Goal: Task Accomplishment & Management: Use online tool/utility

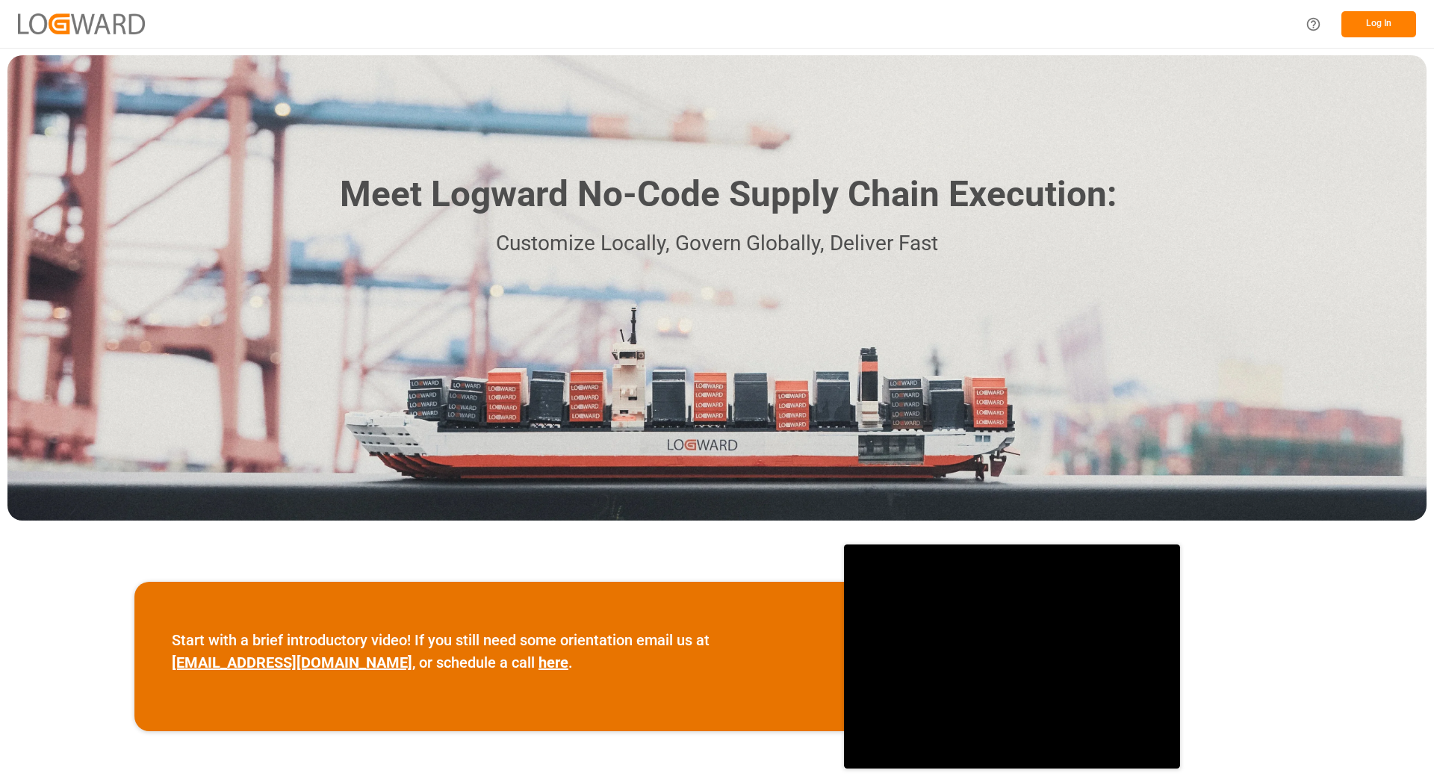
click at [1388, 26] on button "Log In" at bounding box center [1379, 24] width 75 height 26
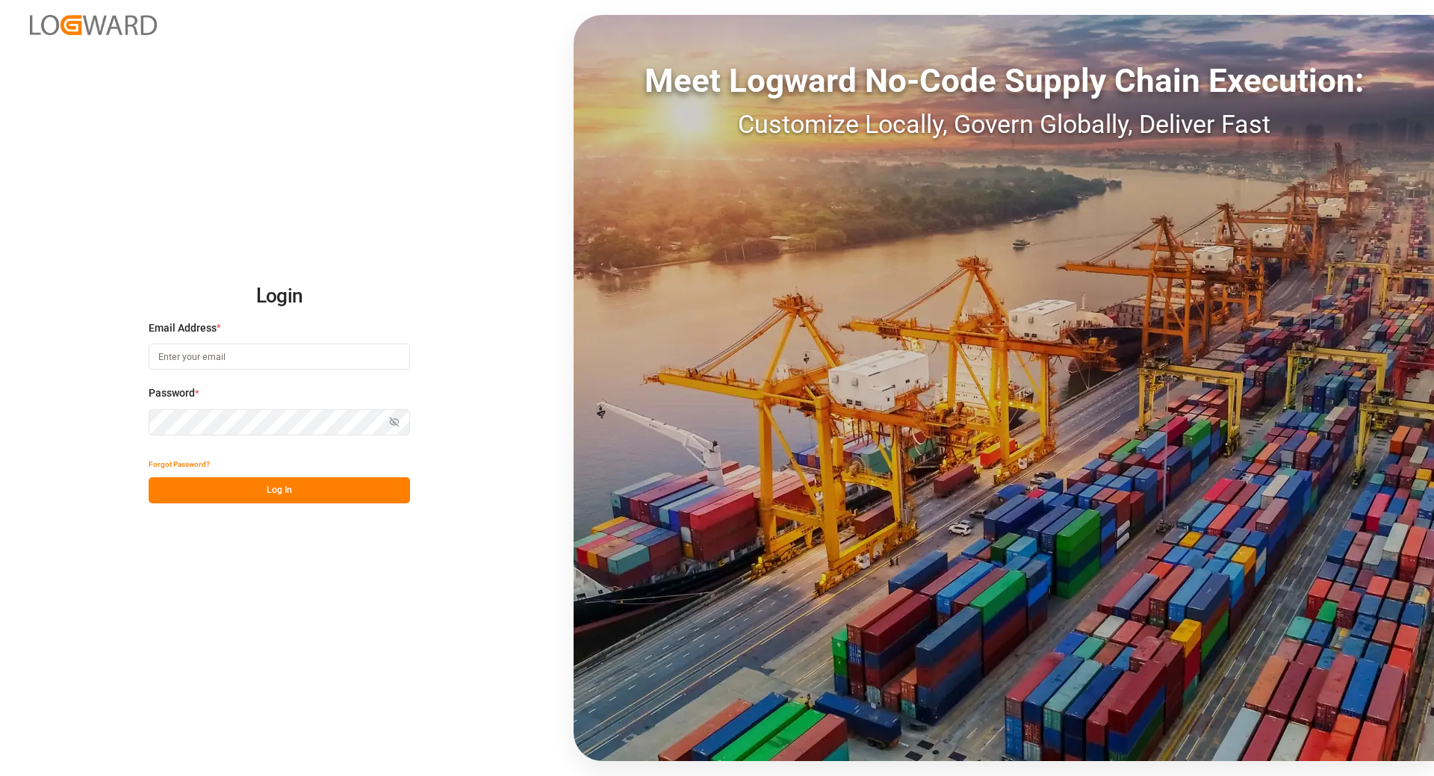
type input "Vertrieb-CFK@k-plus-s.com"
click at [244, 478] on button "Log In" at bounding box center [279, 490] width 261 height 26
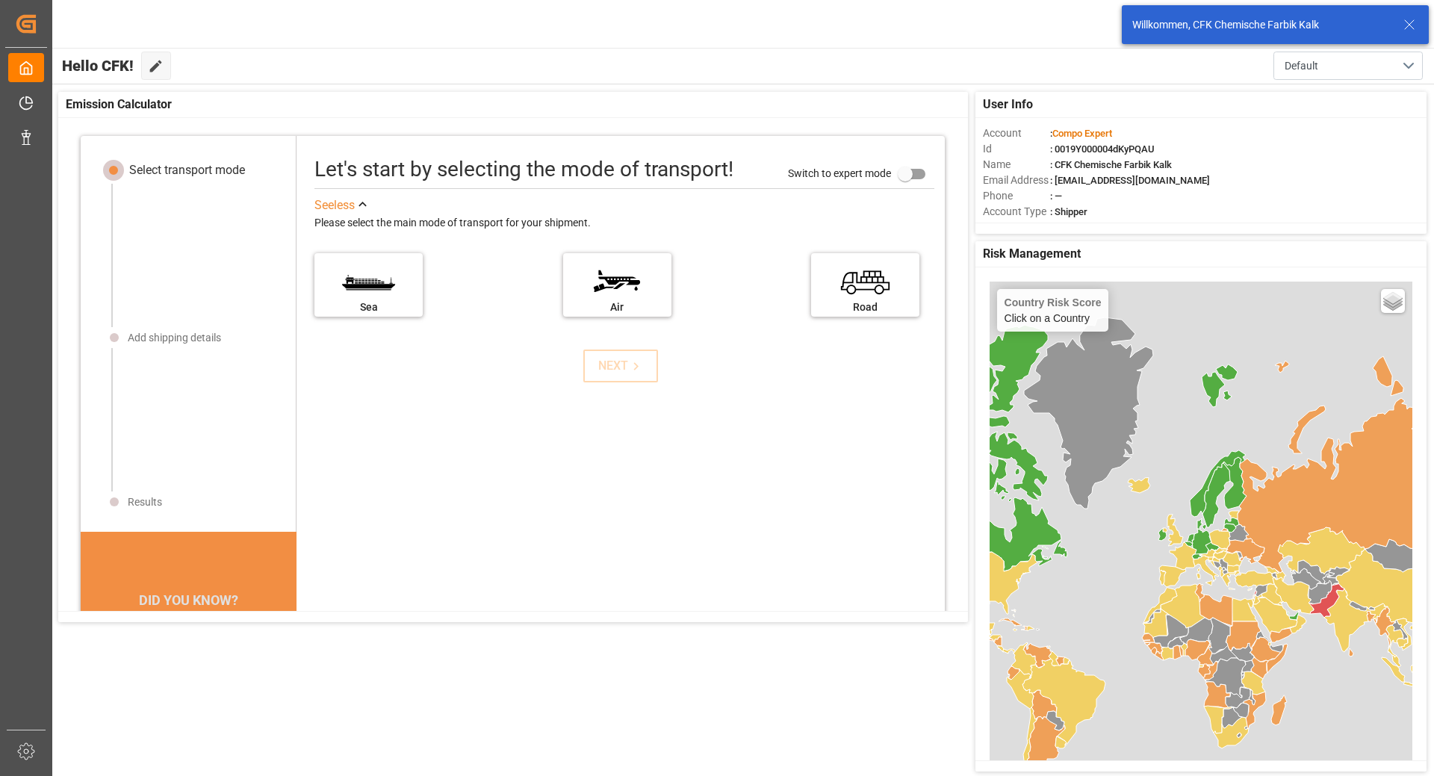
click at [844, 57] on div "Hello CFK! Edit Cockpit Default" at bounding box center [742, 66] width 1383 height 36
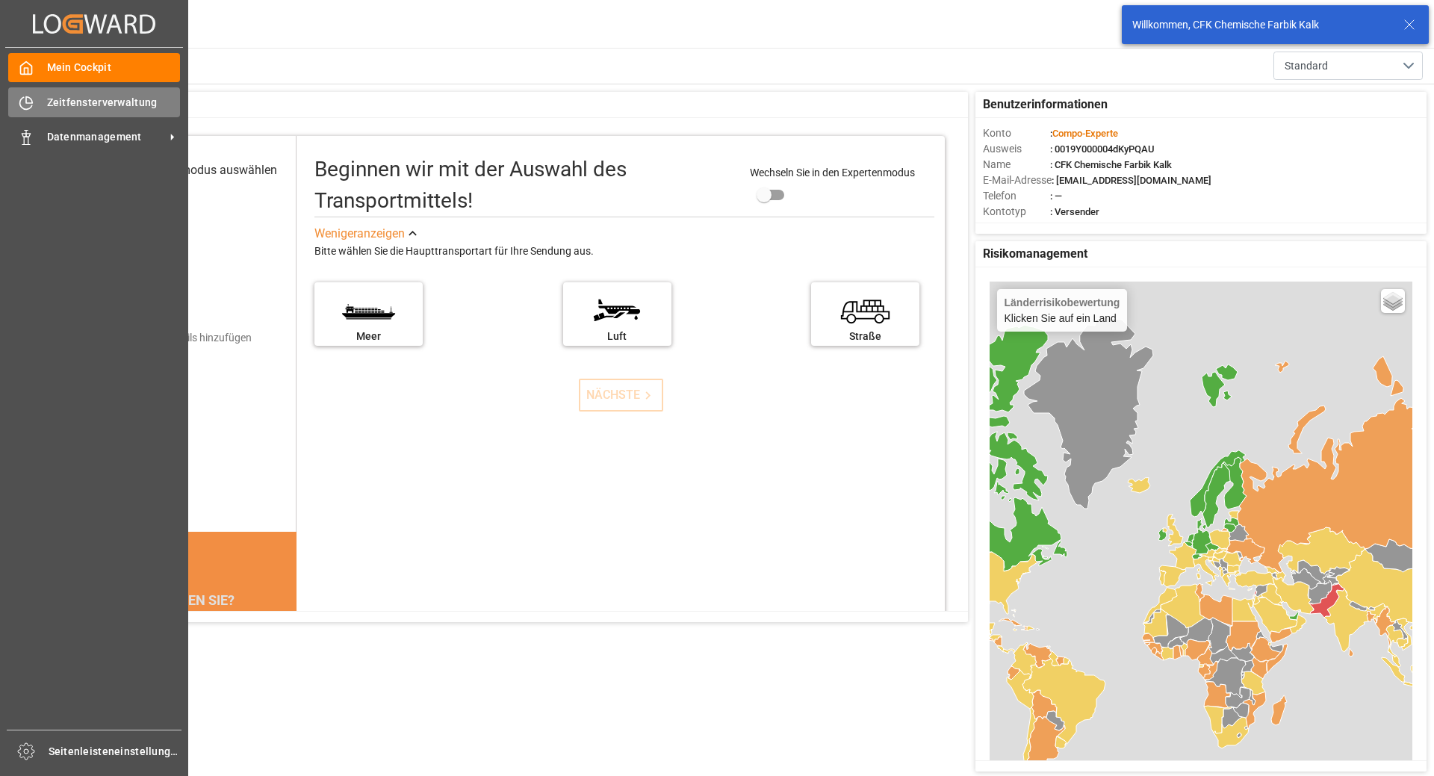
click at [10, 101] on div at bounding box center [20, 103] width 25 height 16
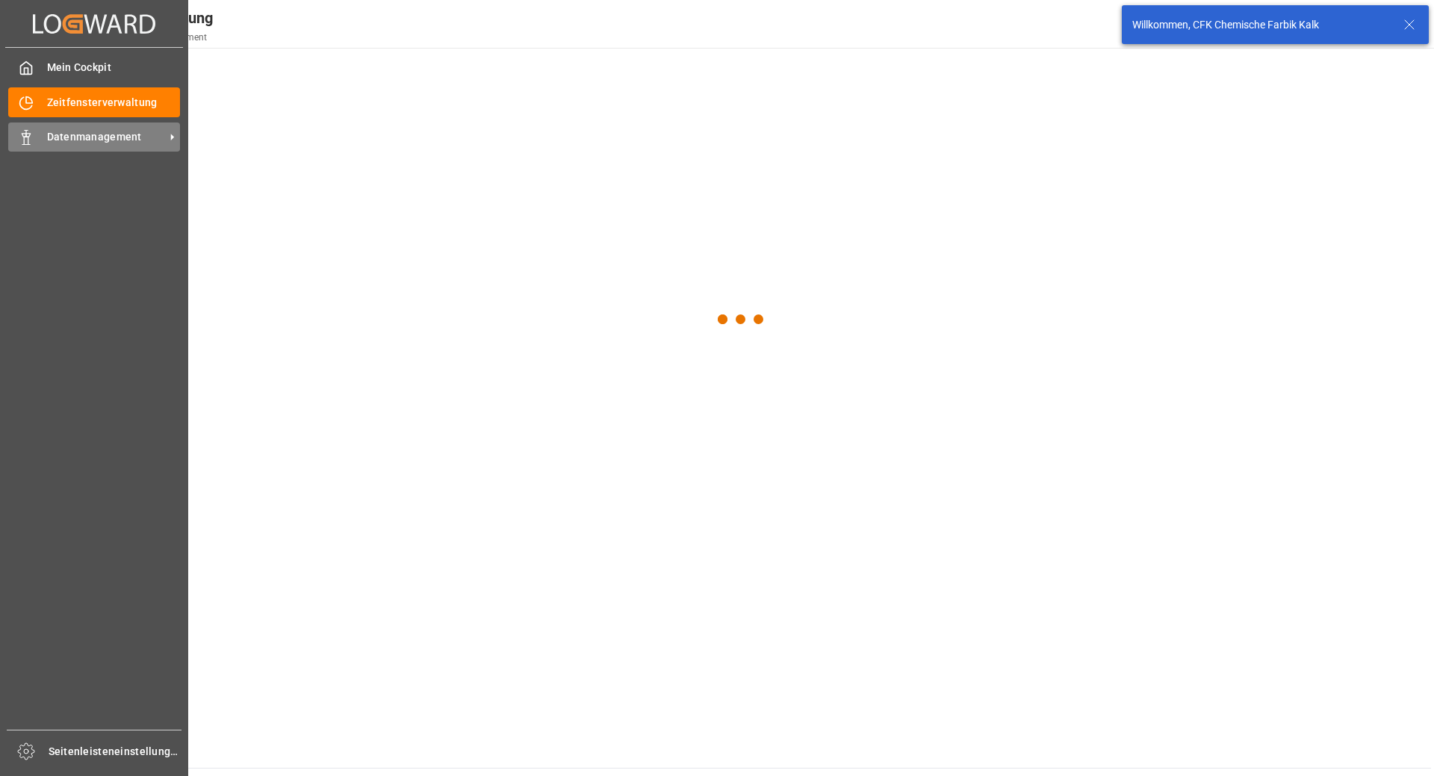
click at [76, 128] on div "Datenmanagement Datenmanagement" at bounding box center [94, 137] width 172 height 29
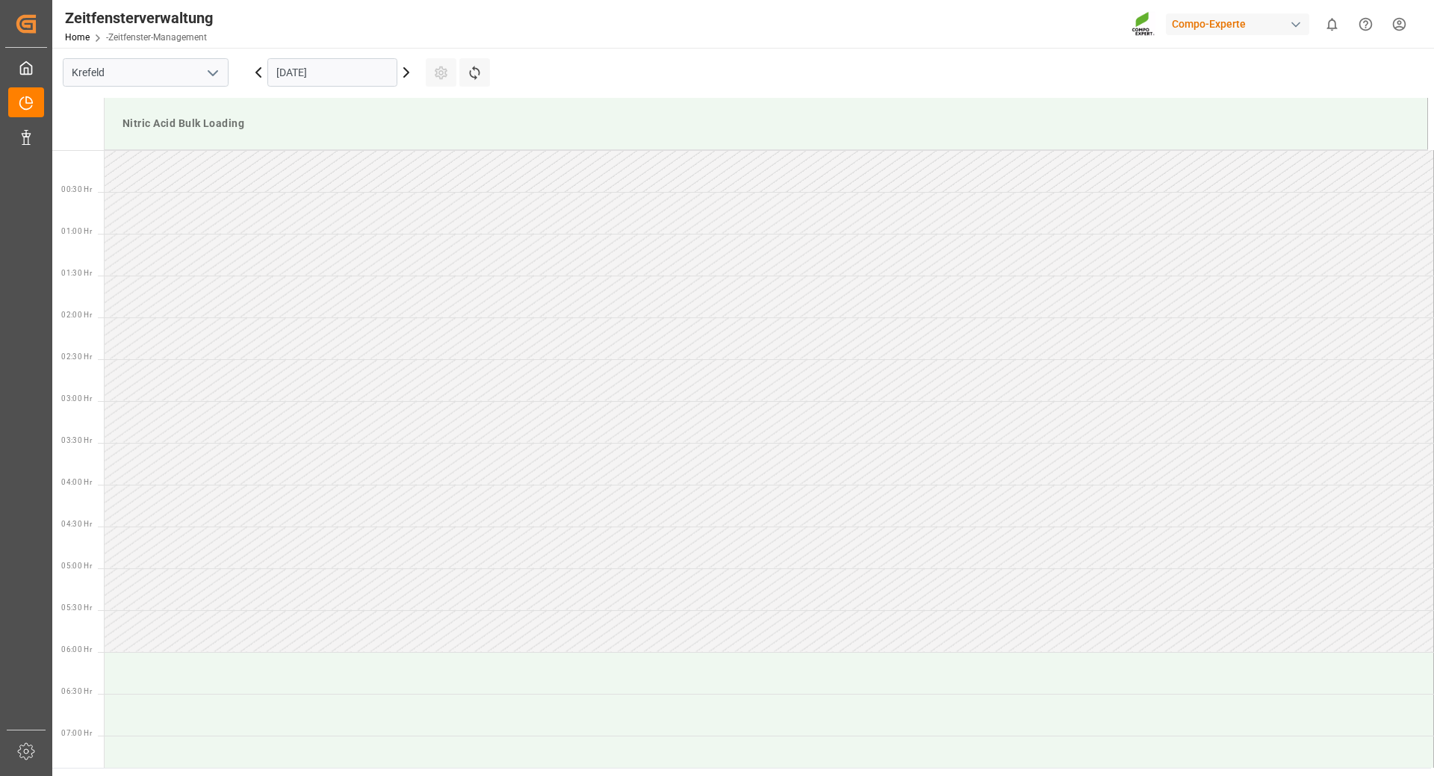
scroll to position [827, 0]
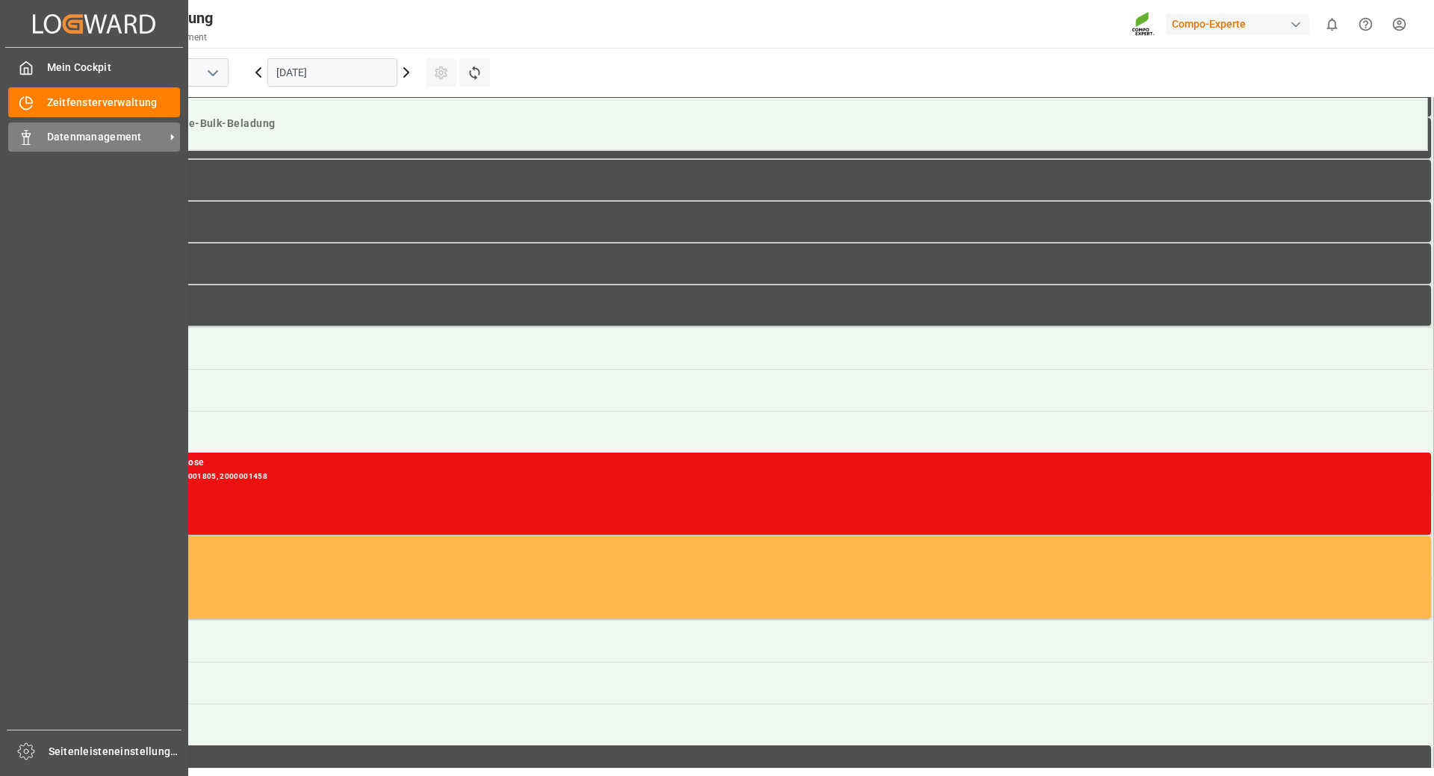
click at [78, 136] on font "Datenmanagement" at bounding box center [94, 137] width 95 height 12
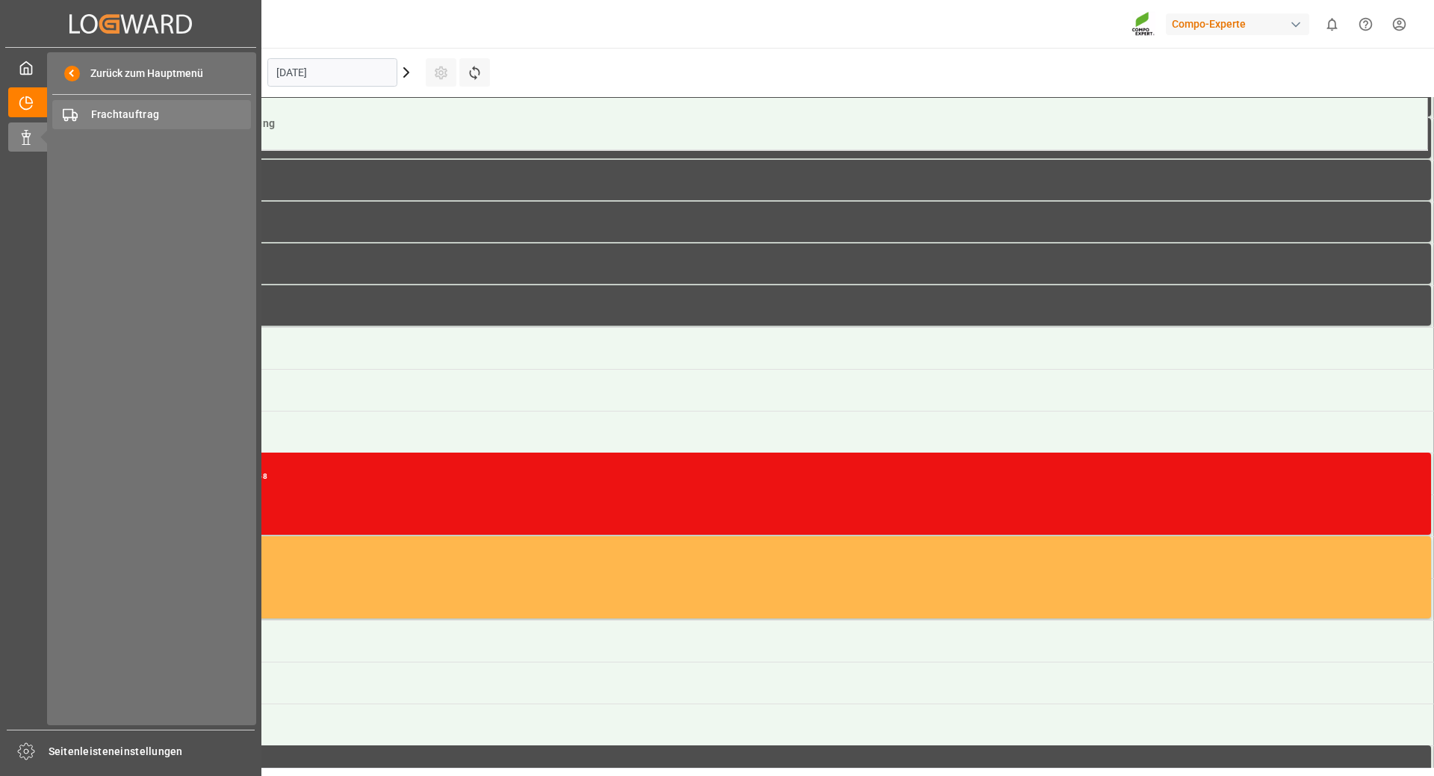
click at [147, 117] on font "Frachtauftrag" at bounding box center [125, 114] width 69 height 12
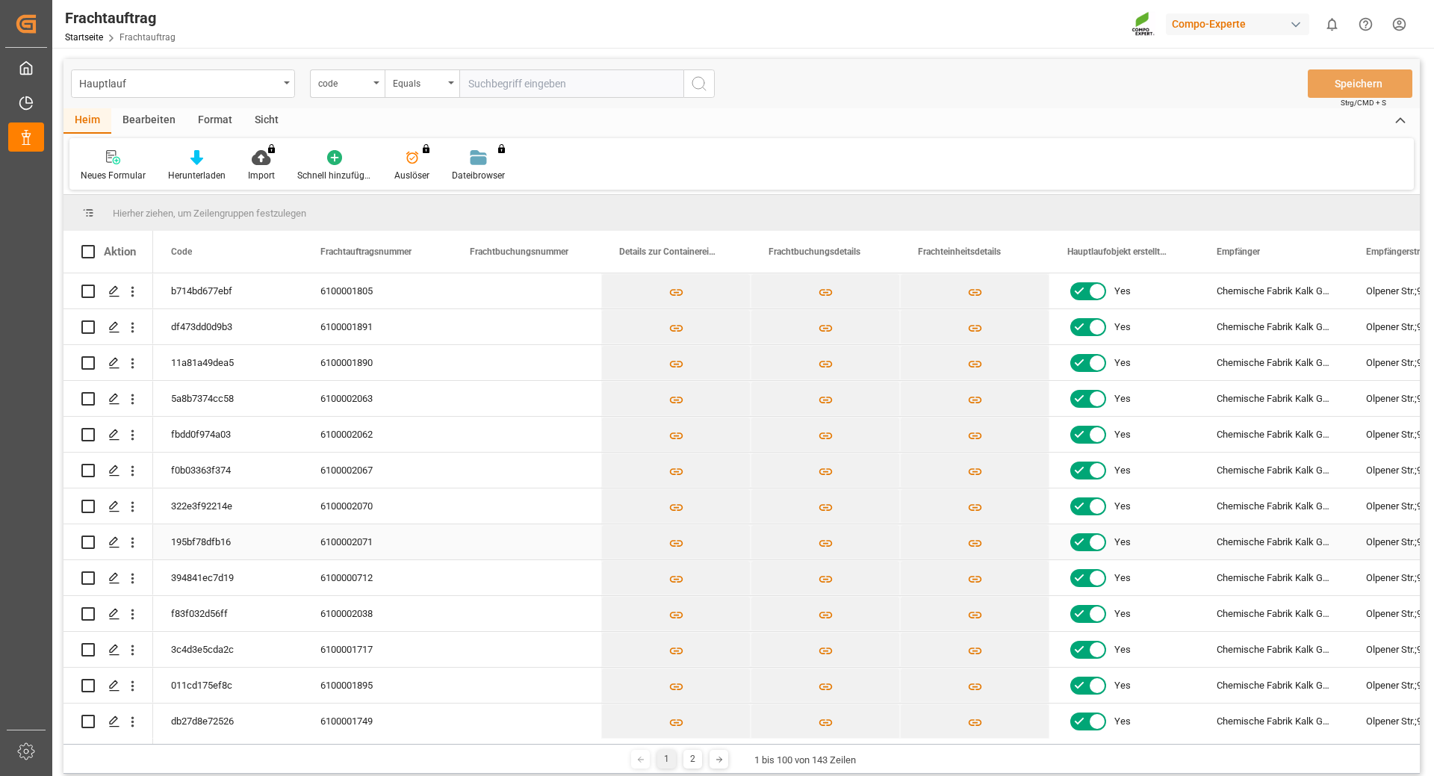
click at [90, 542] on input "Drücken Sie die Leertaste, um die Zeilenauswahl umzuschalten (nicht markiert)." at bounding box center [87, 542] width 13 height 13
checkbox input "true"
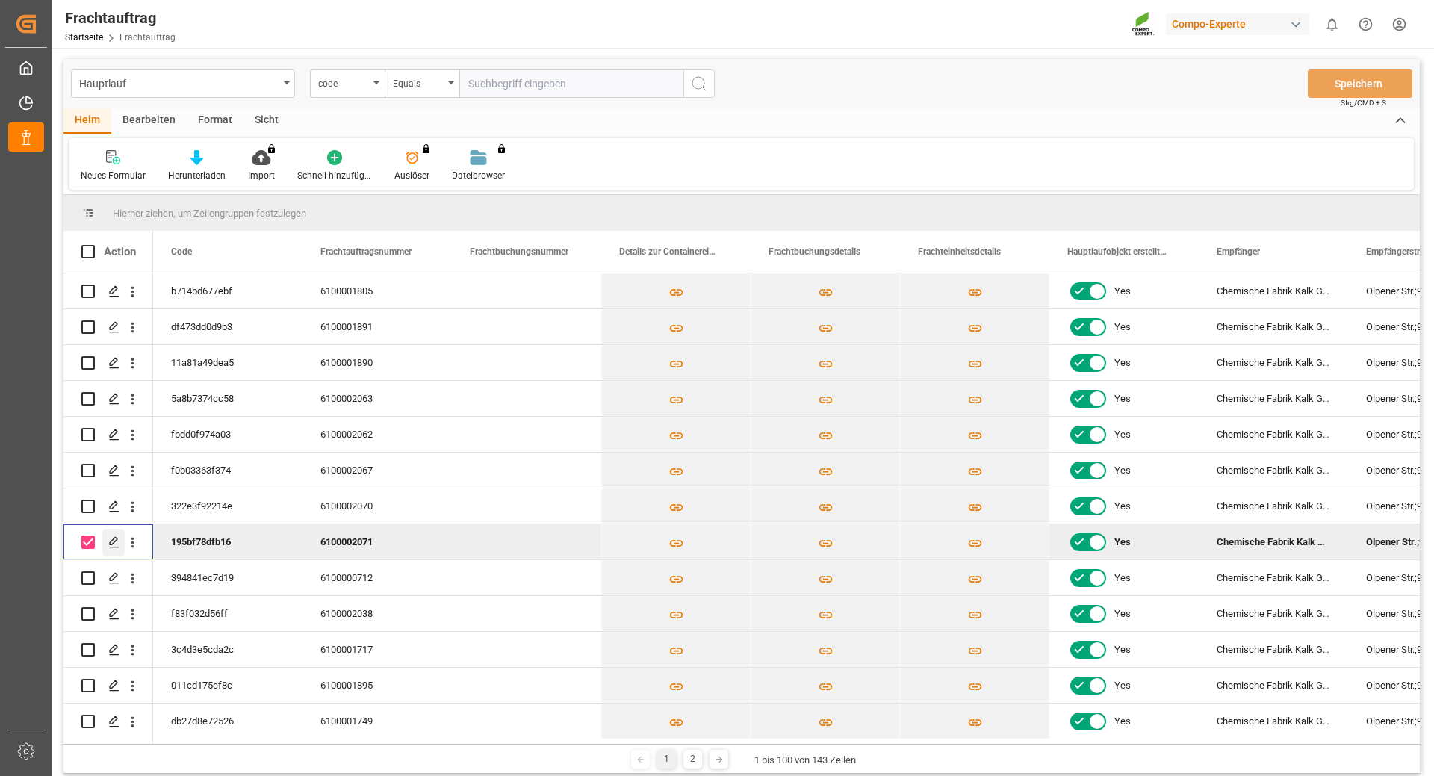
click at [118, 542] on icon "Press SPACE to deselect this row." at bounding box center [114, 542] width 12 height 12
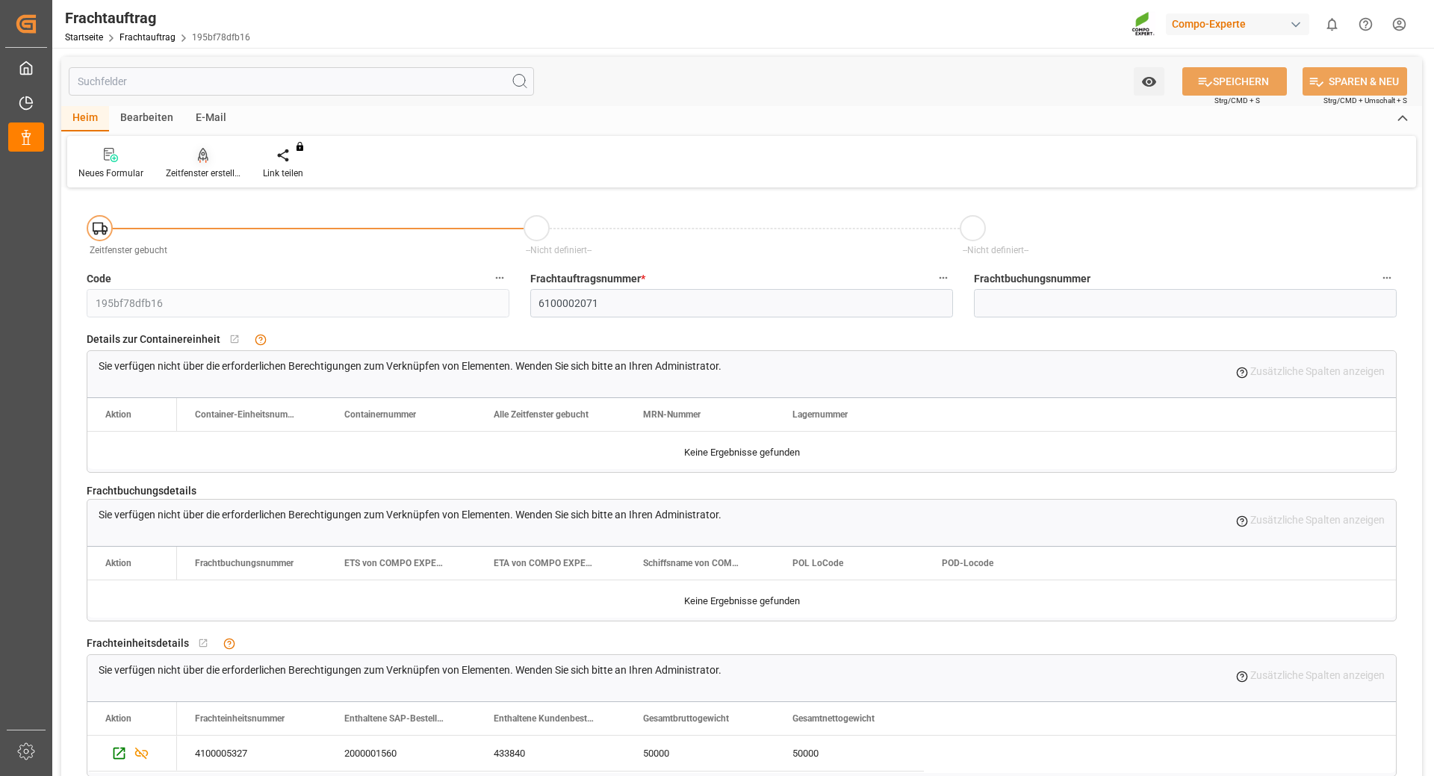
click at [196, 172] on font "Zeitfenster erstellen" at bounding box center [205, 173] width 78 height 10
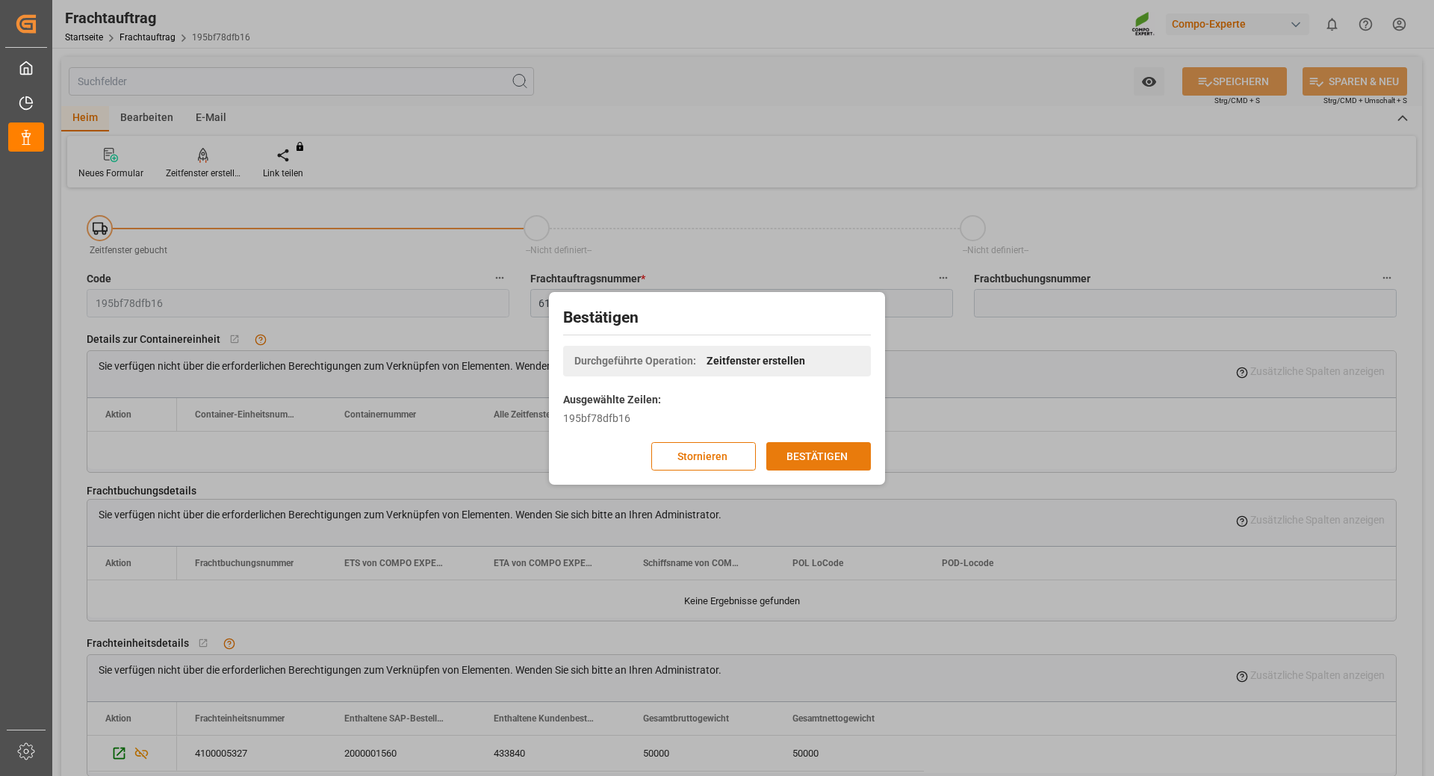
click at [828, 462] on font "BESTÄTIGEN" at bounding box center [817, 456] width 61 height 12
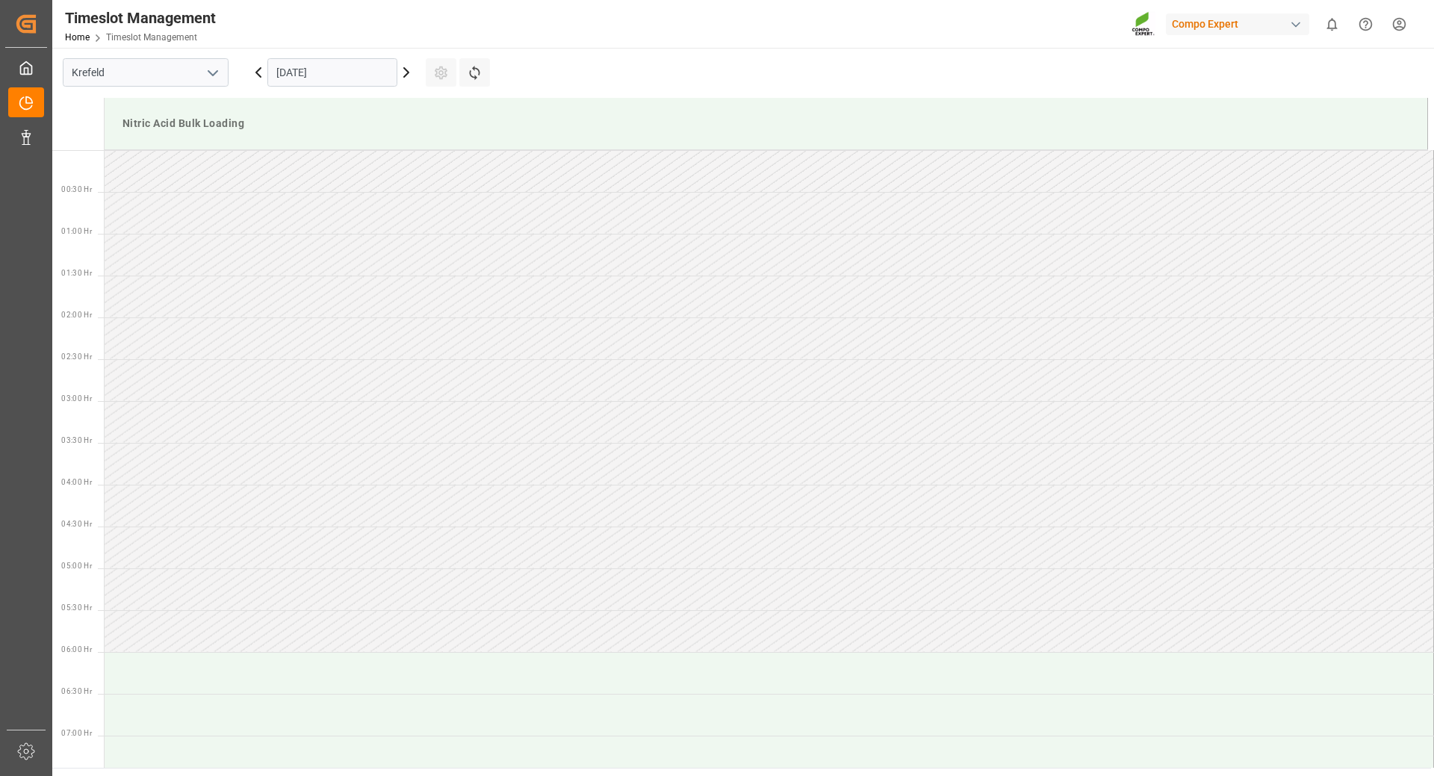
scroll to position [827, 0]
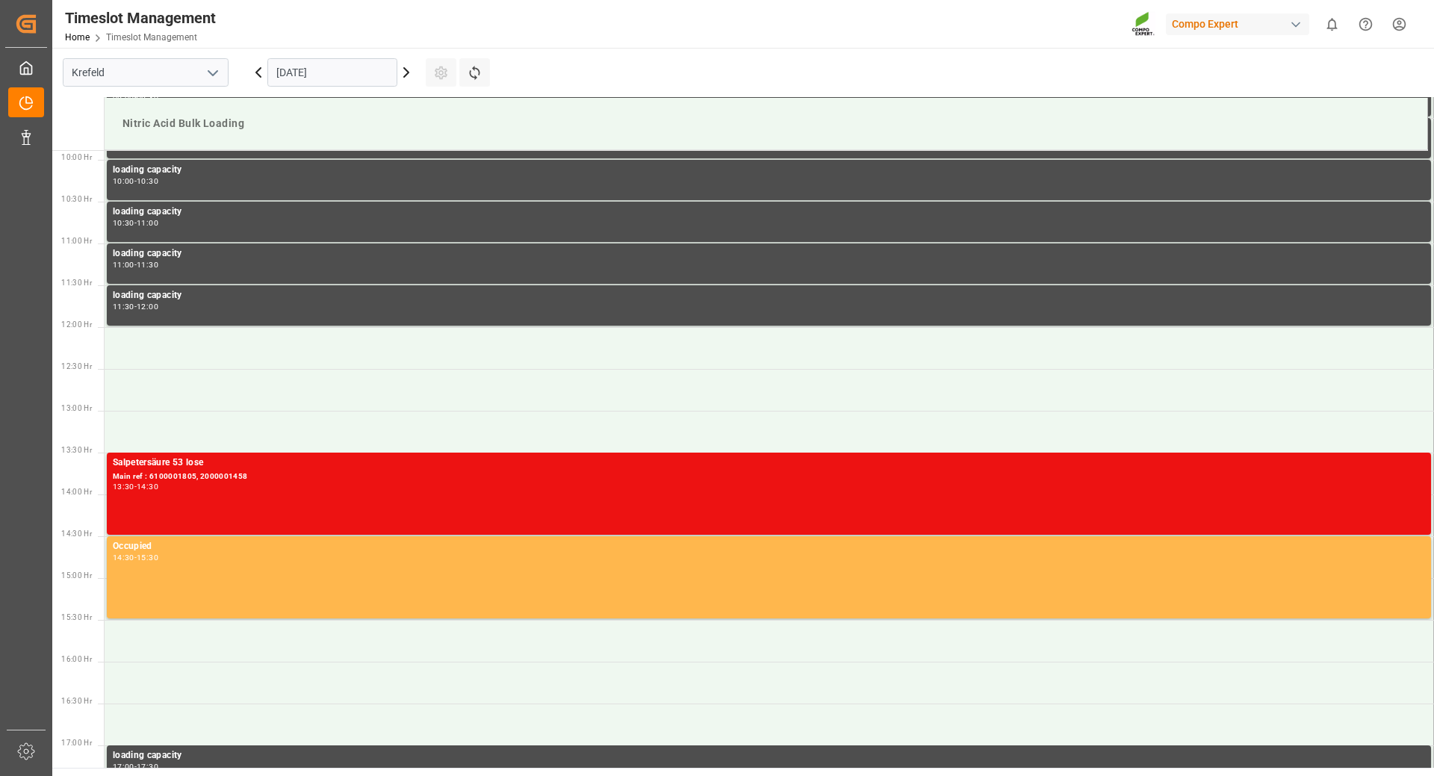
click at [296, 71] on input "[DATE]" at bounding box center [332, 72] width 130 height 28
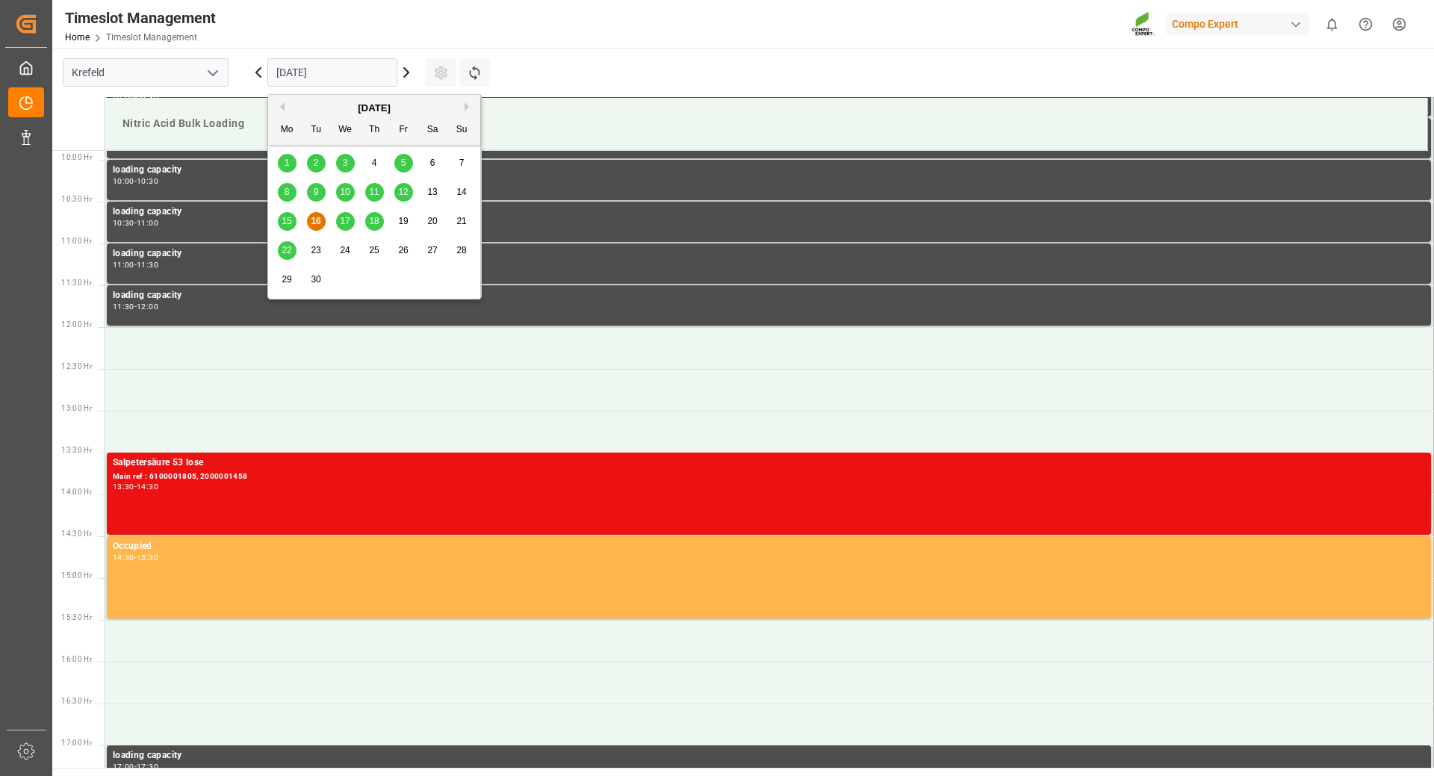
click at [291, 252] on span "22" at bounding box center [287, 250] width 10 height 10
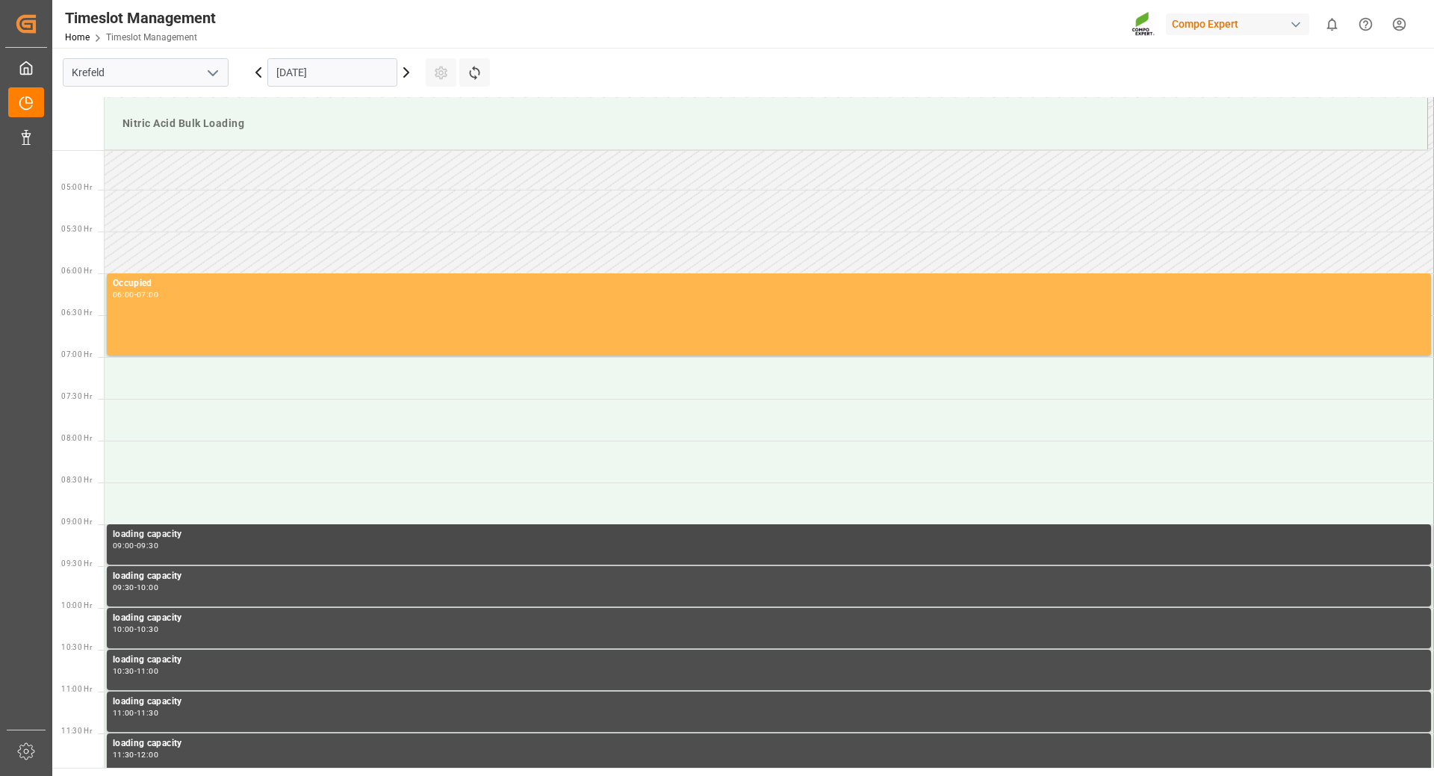
scroll to position [528, 0]
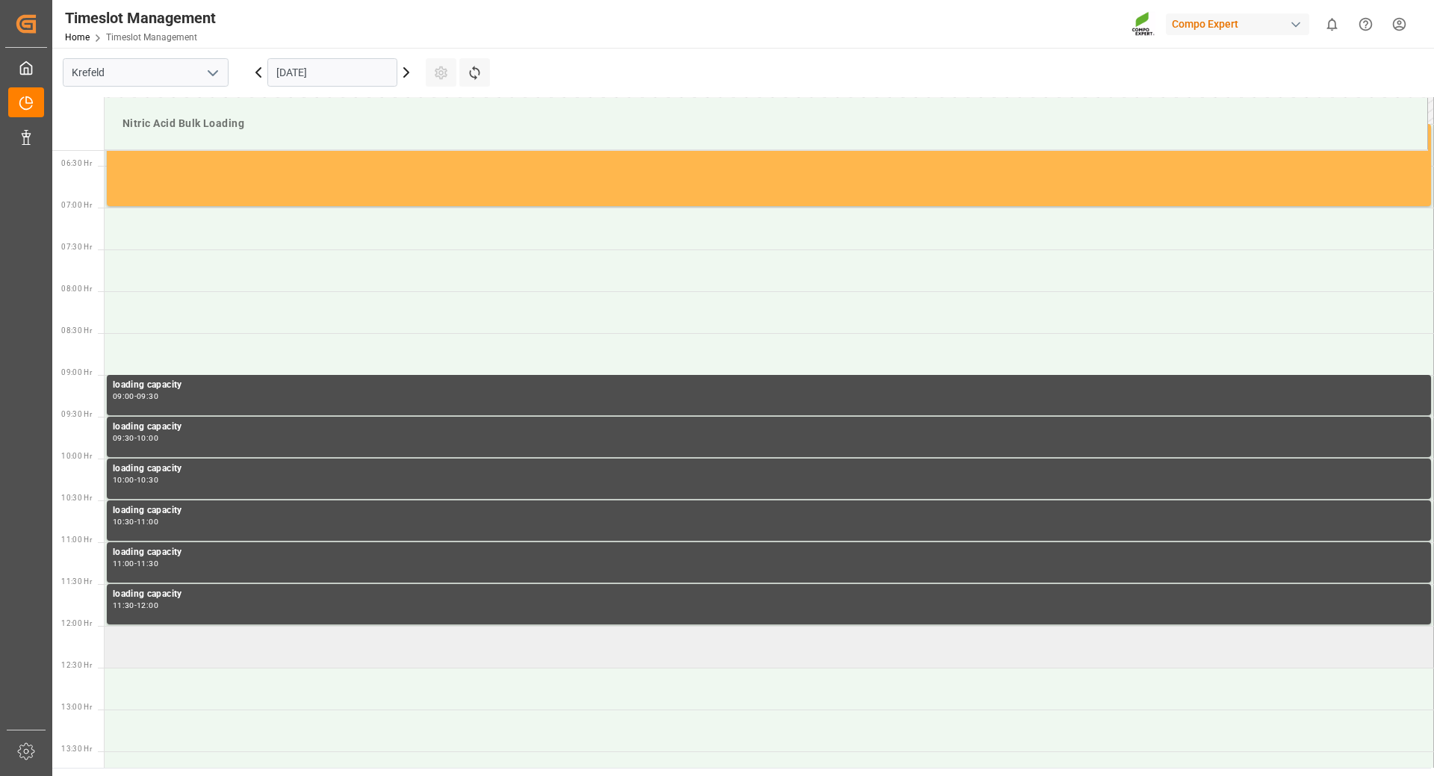
click at [223, 645] on td at bounding box center [770, 647] width 1330 height 42
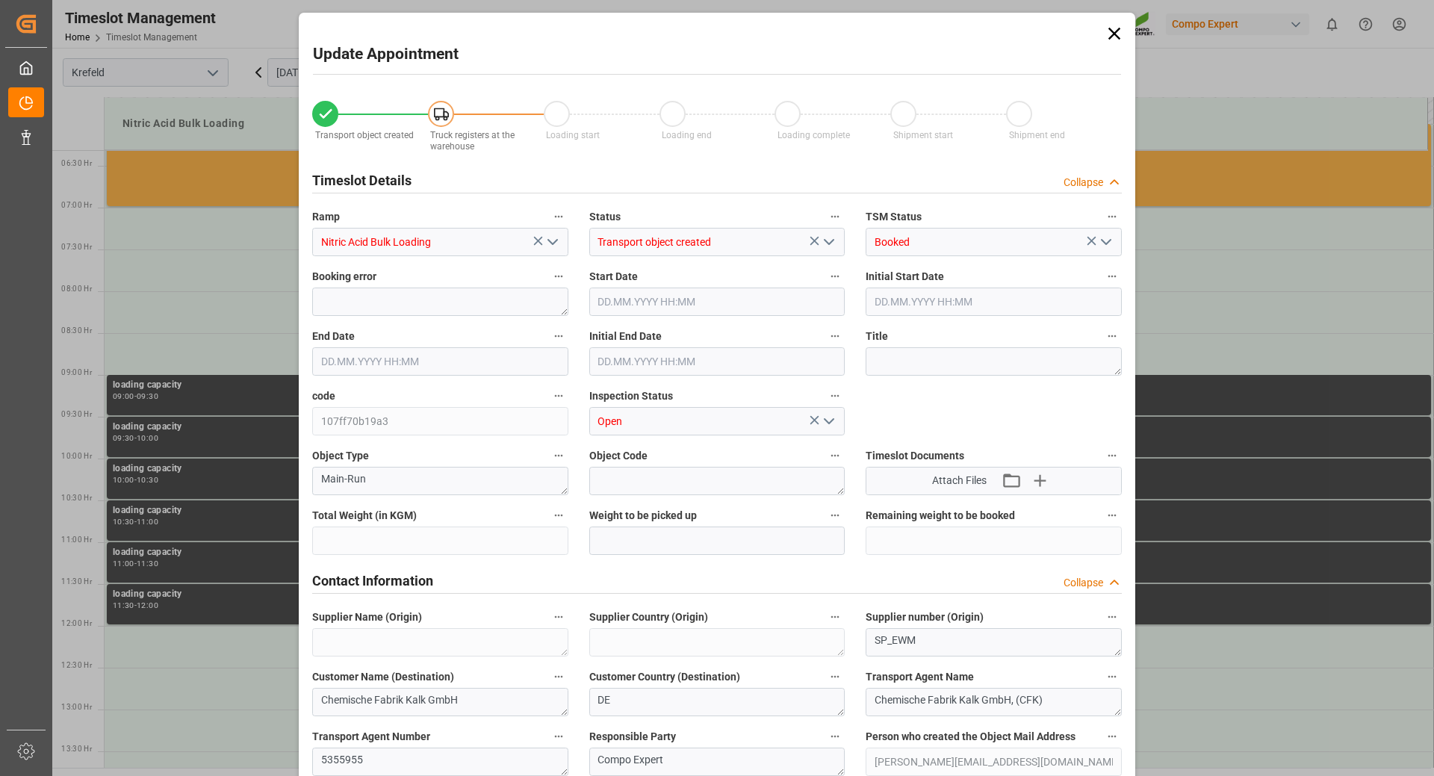
type input "50000"
type input "0"
type input "[DATE] 12:00"
type input "[DATE] 12:30"
type input "[DATE] 14:54"
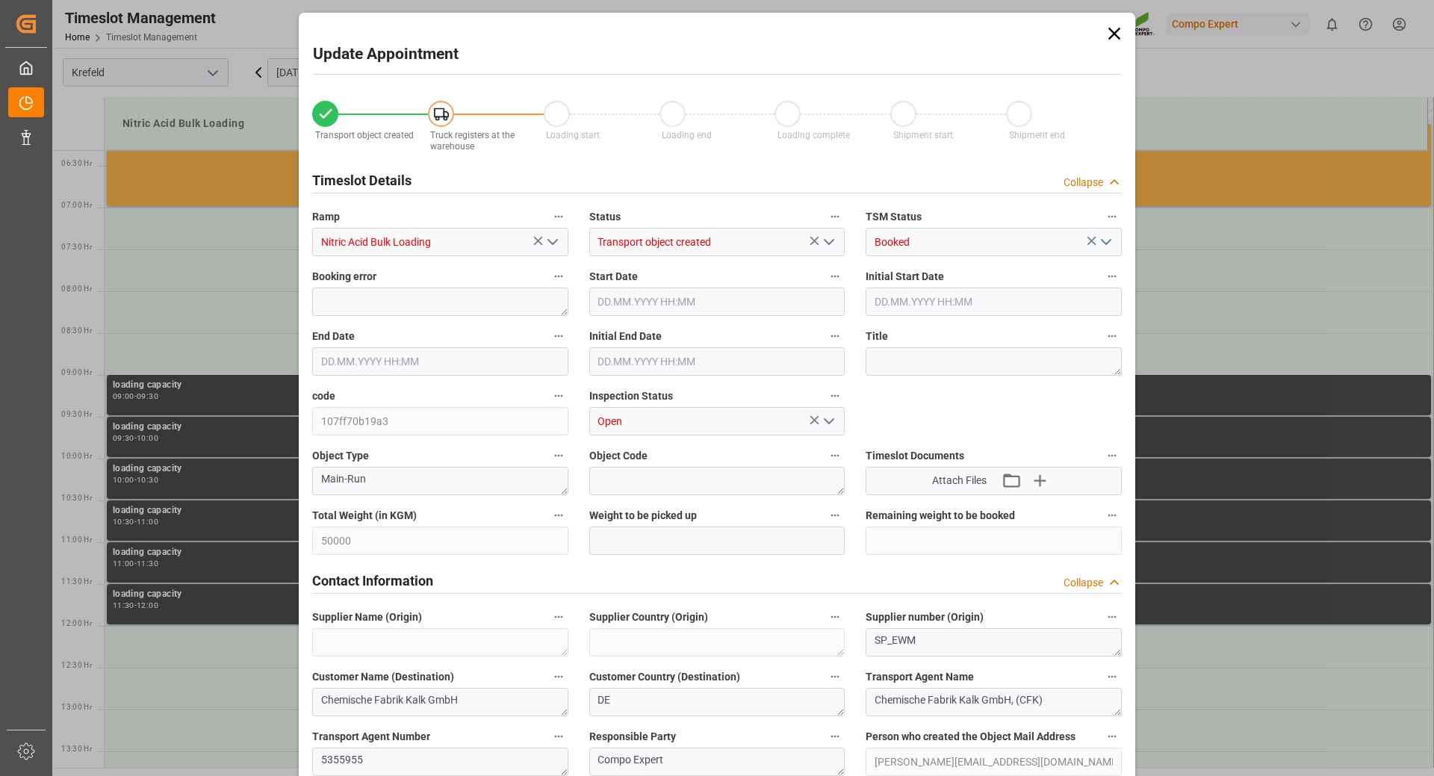
type input "[DATE] 08:47"
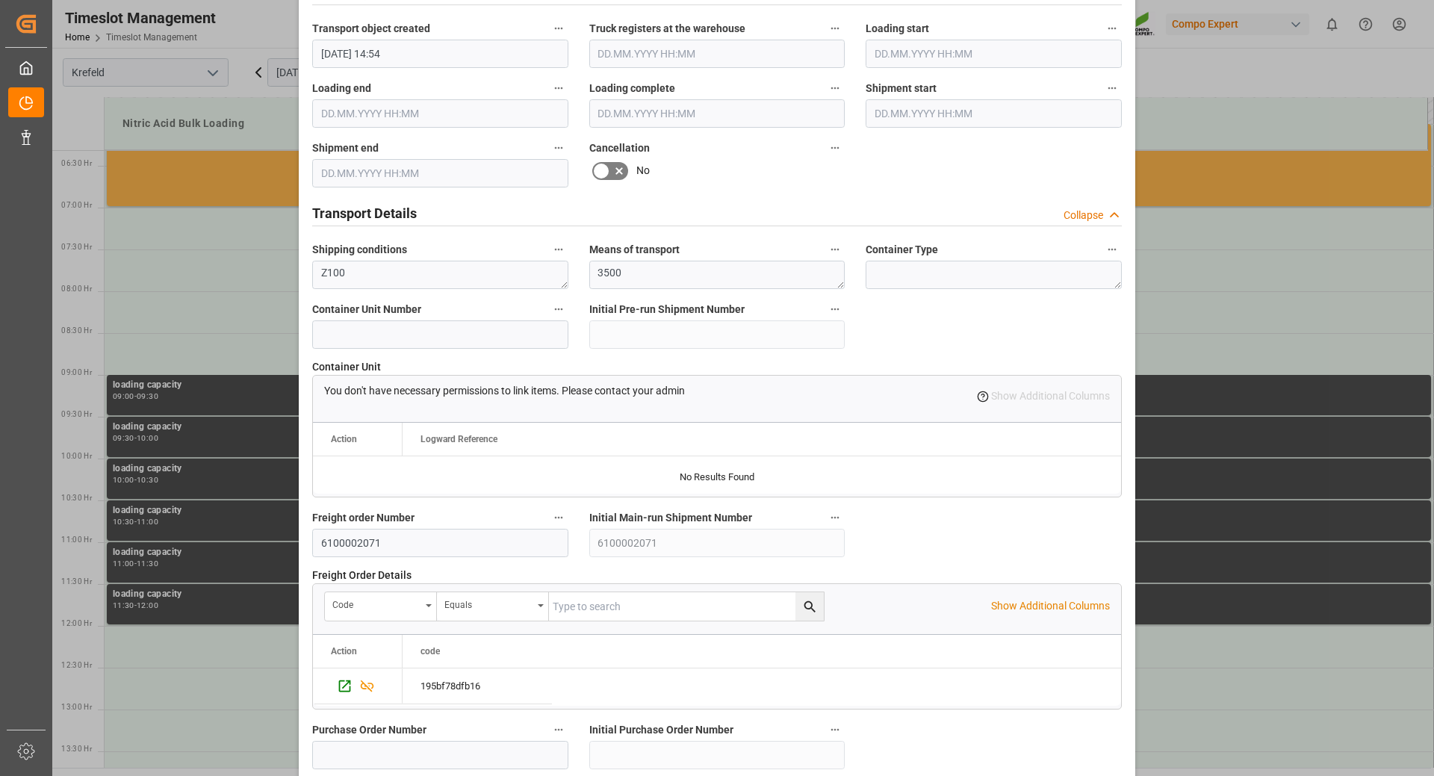
scroll to position [1293, 0]
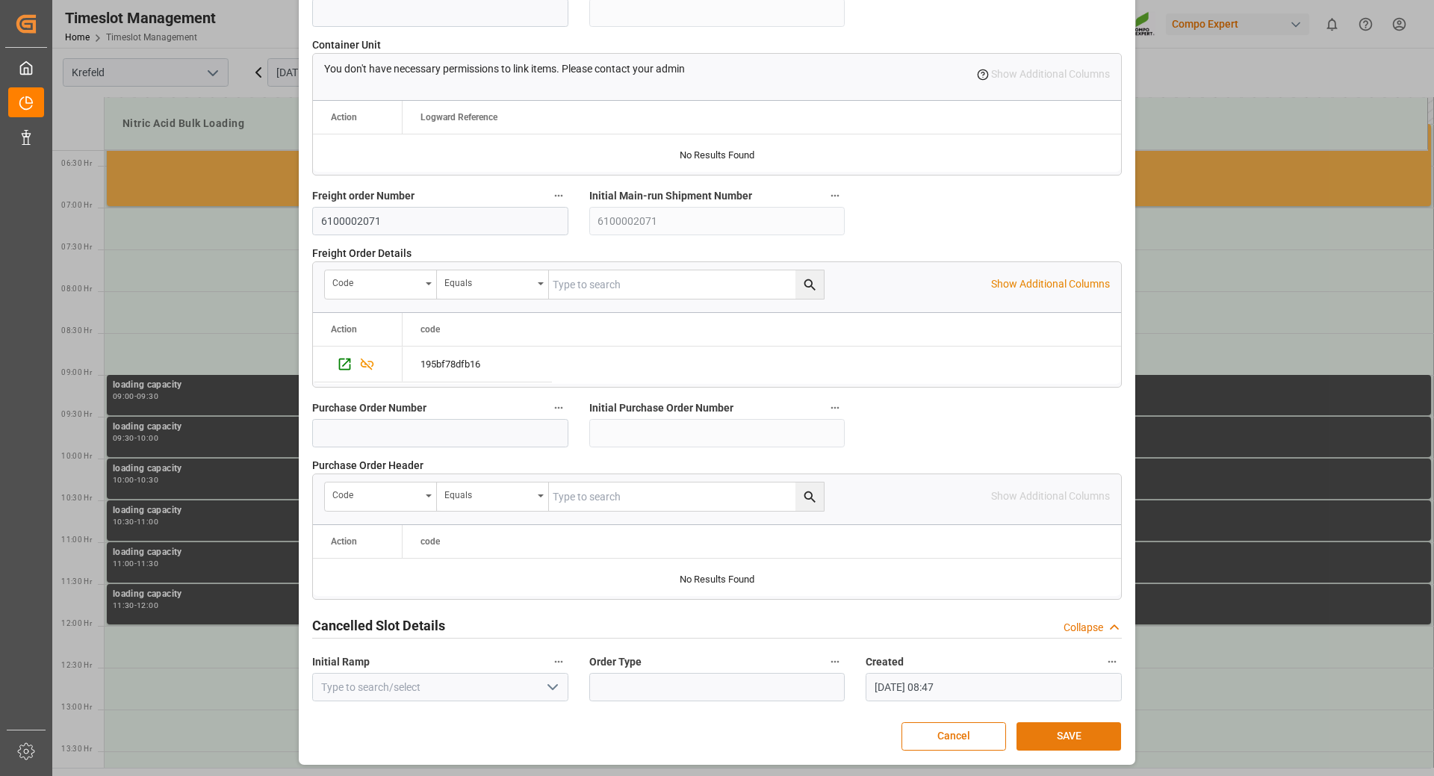
click at [1050, 730] on button "SAVE" at bounding box center [1069, 736] width 105 height 28
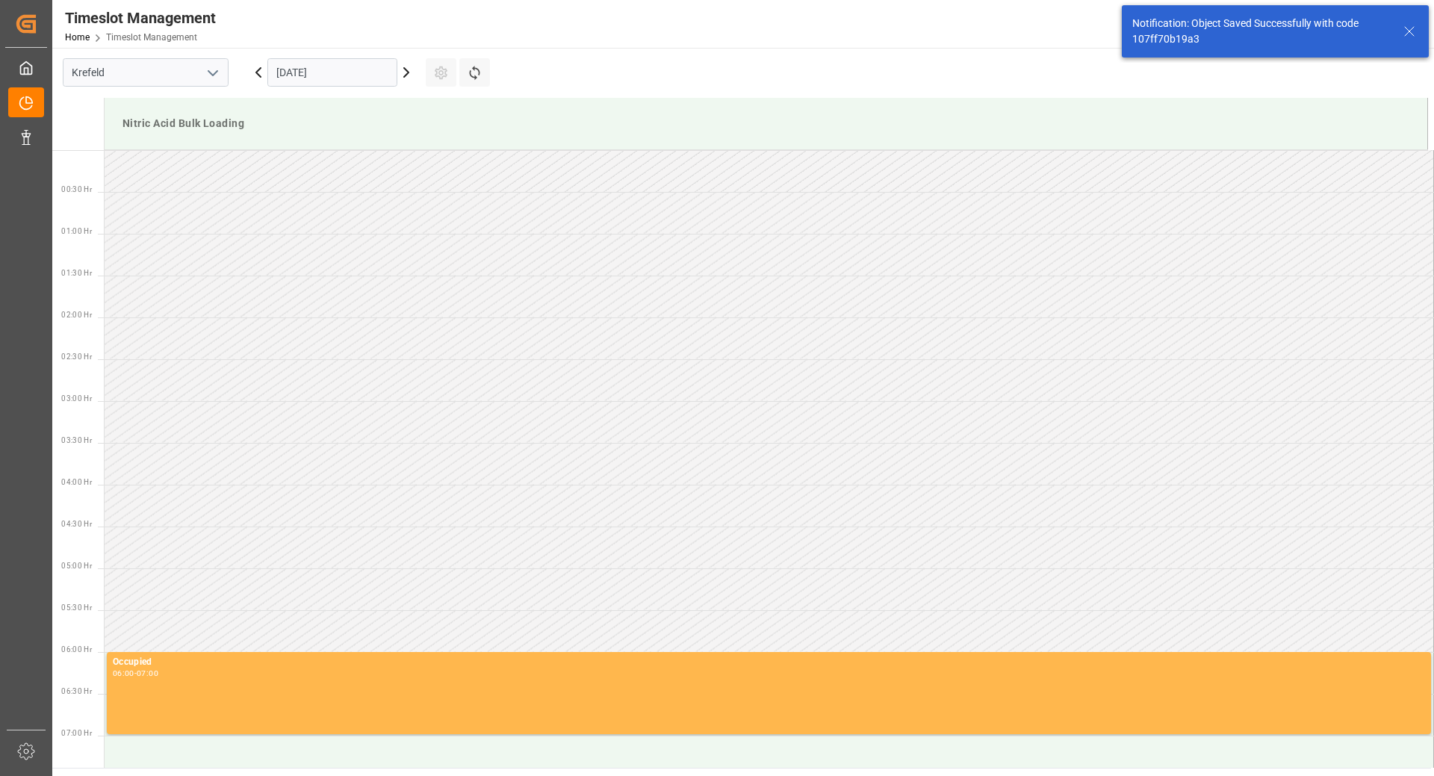
scroll to position [858, 0]
